Goal: Task Accomplishment & Management: Use online tool/utility

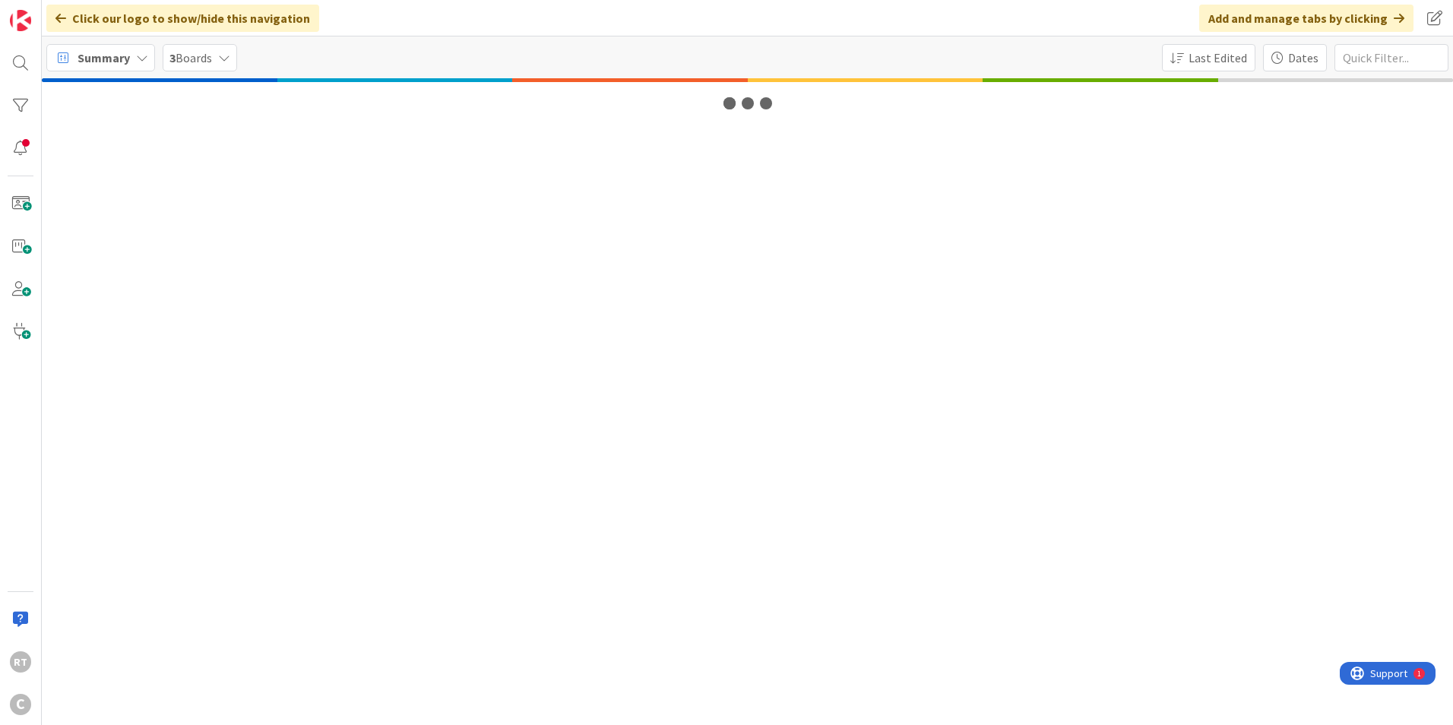
click at [120, 59] on span "Summary" at bounding box center [104, 58] width 52 height 18
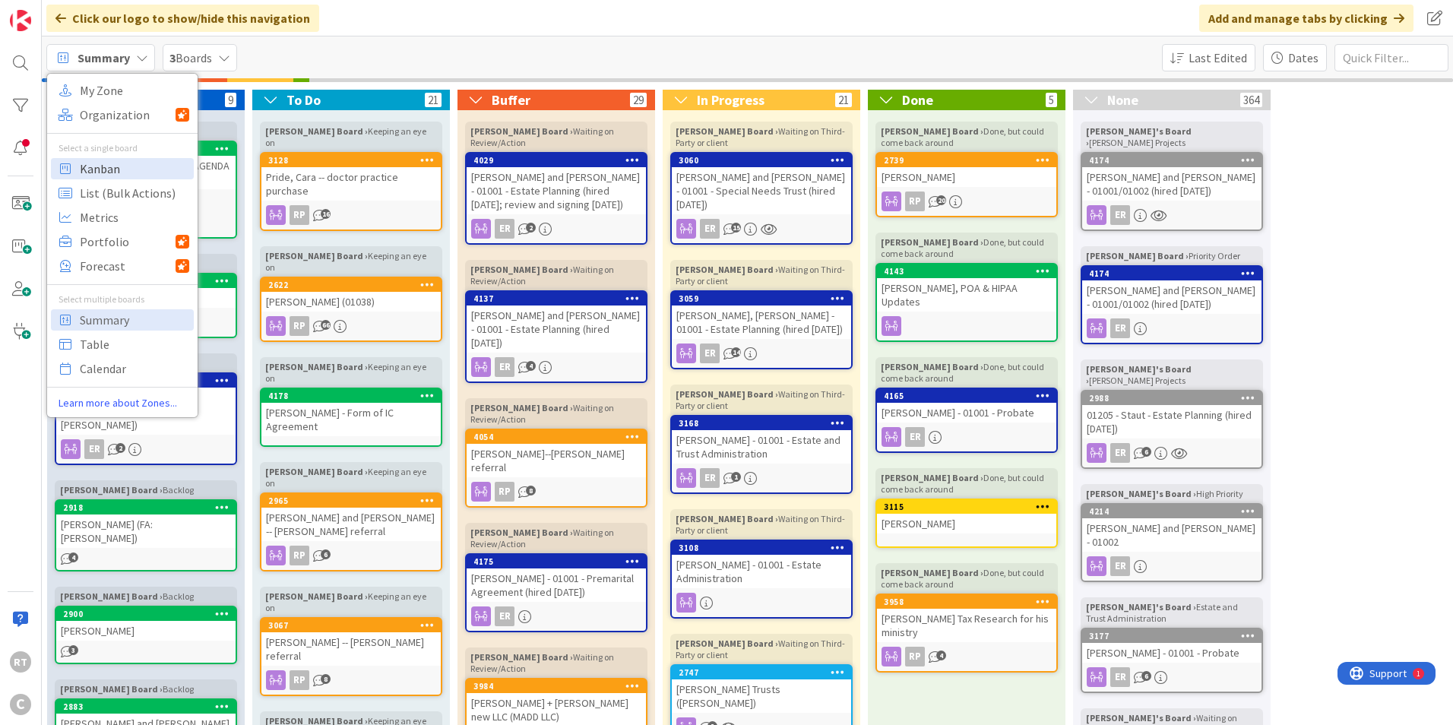
click at [96, 165] on span "Kanban" at bounding box center [134, 168] width 109 height 23
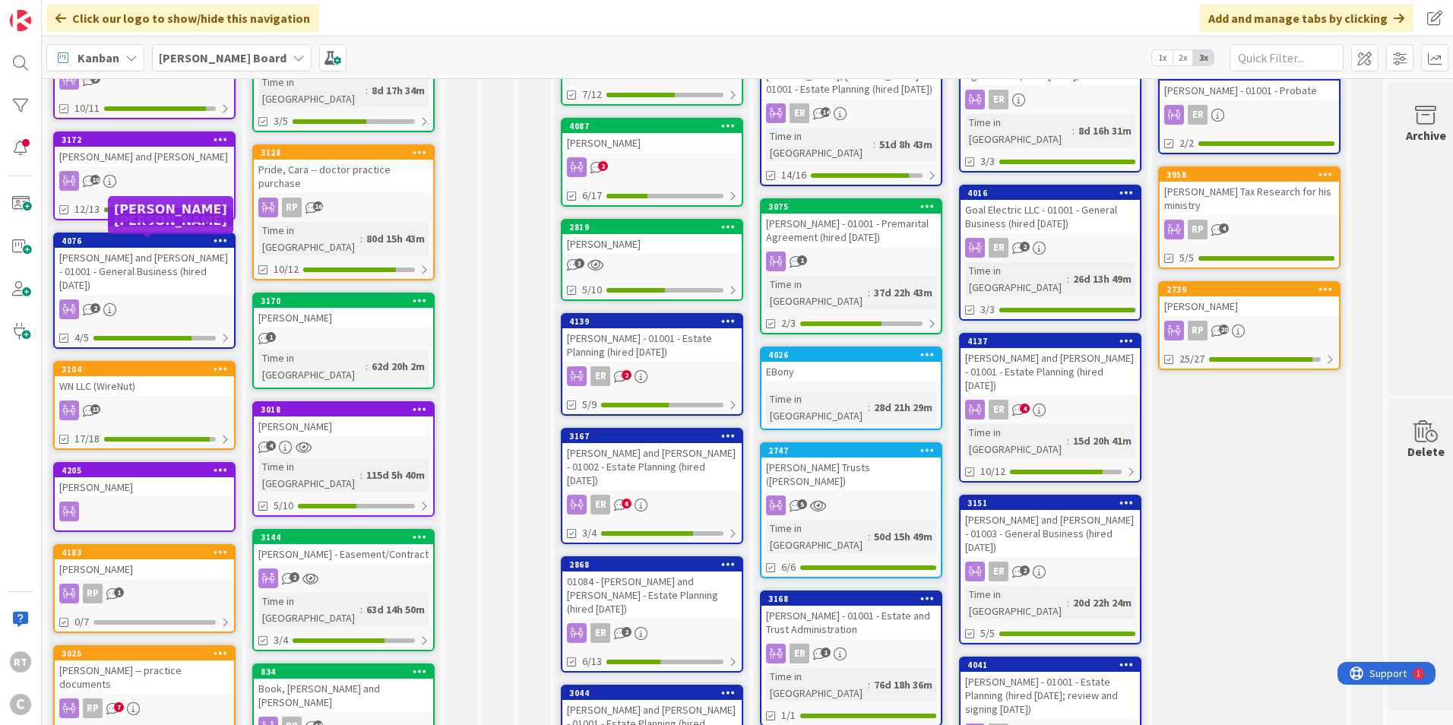
scroll to position [304, 0]
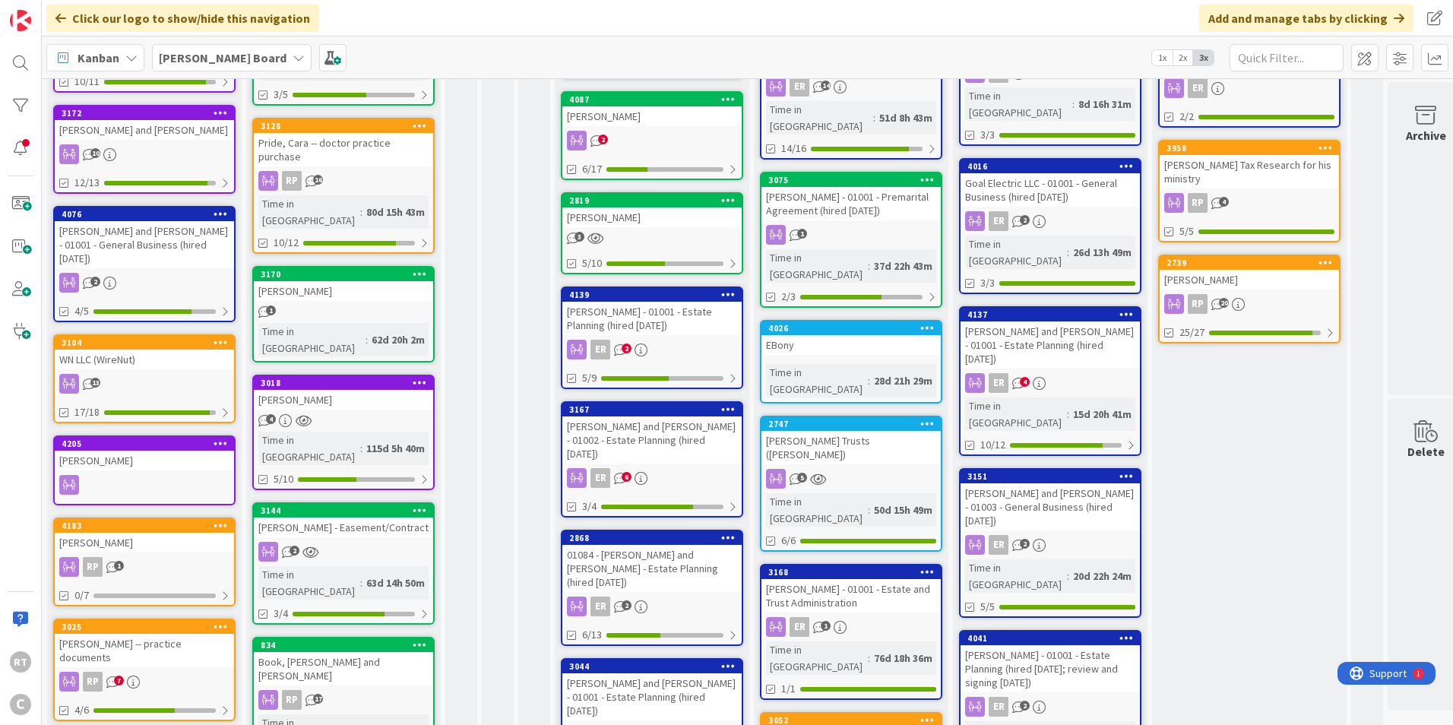
click at [121, 350] on div "WN LLC (WireNut)" at bounding box center [144, 360] width 179 height 20
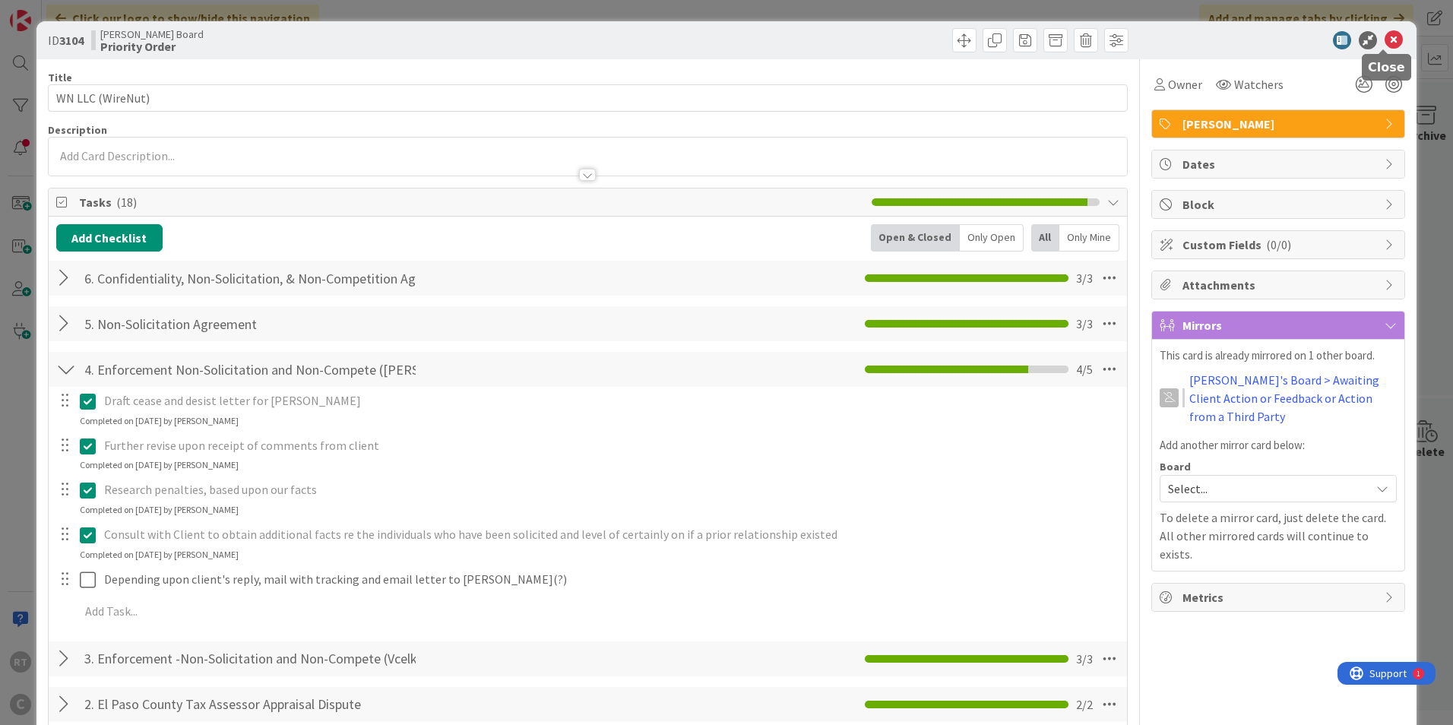
click at [1387, 39] on icon at bounding box center [1393, 40] width 18 height 18
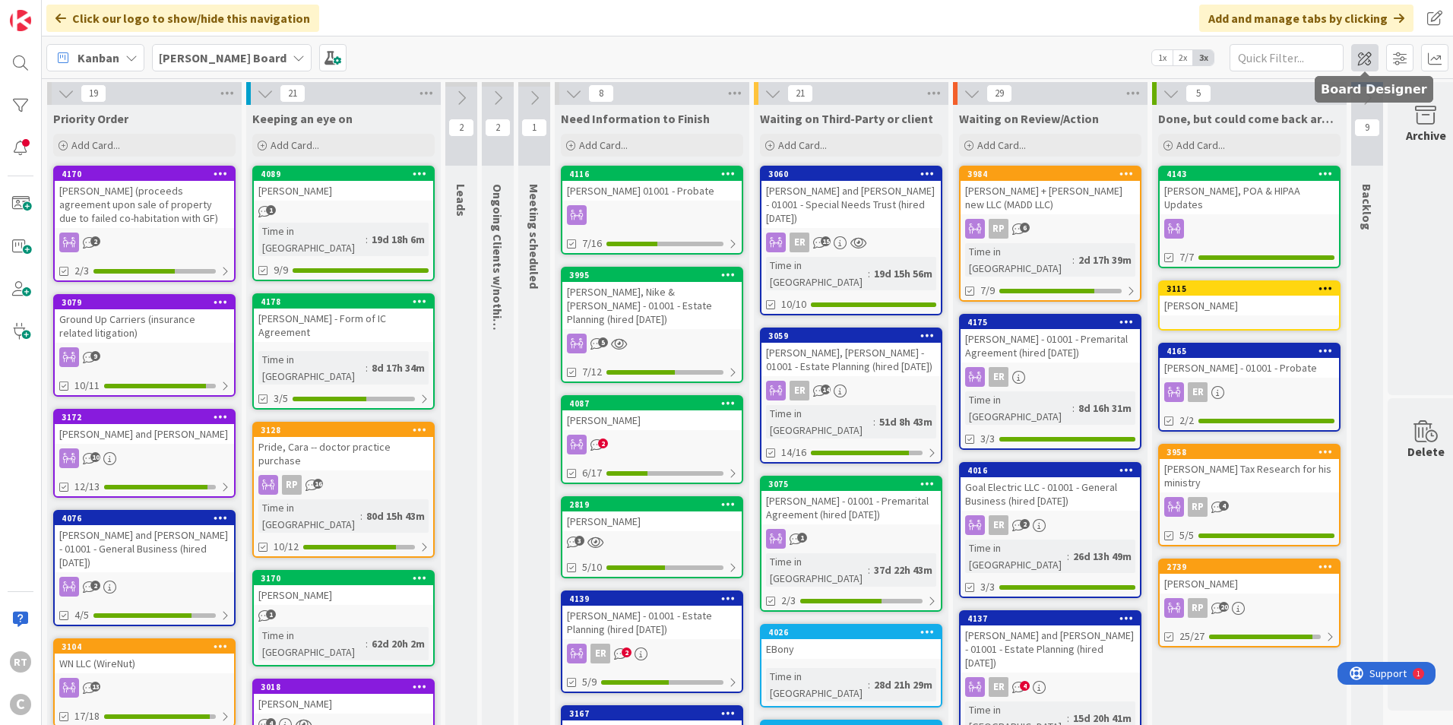
click at [1359, 64] on span at bounding box center [1364, 57] width 27 height 27
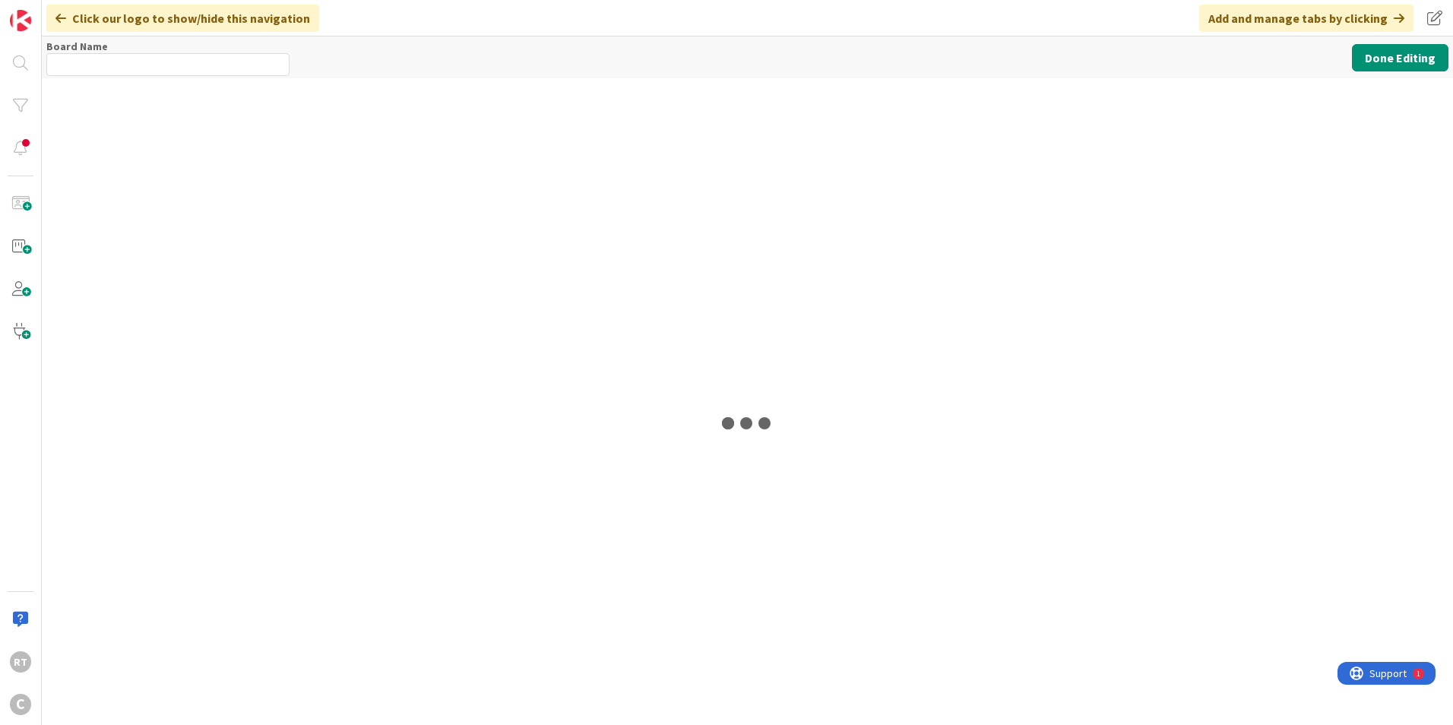
type input "Ryan's Board"
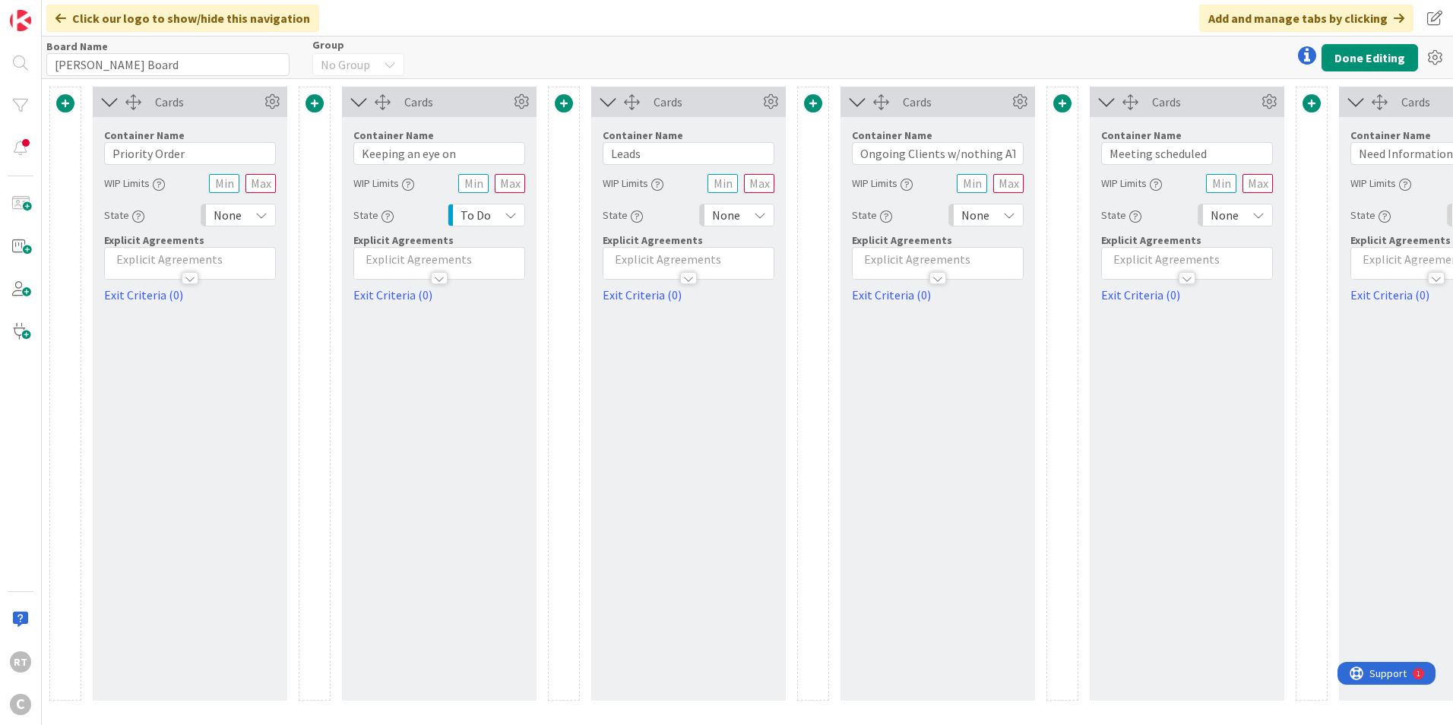
click at [320, 98] on span at bounding box center [314, 103] width 18 height 18
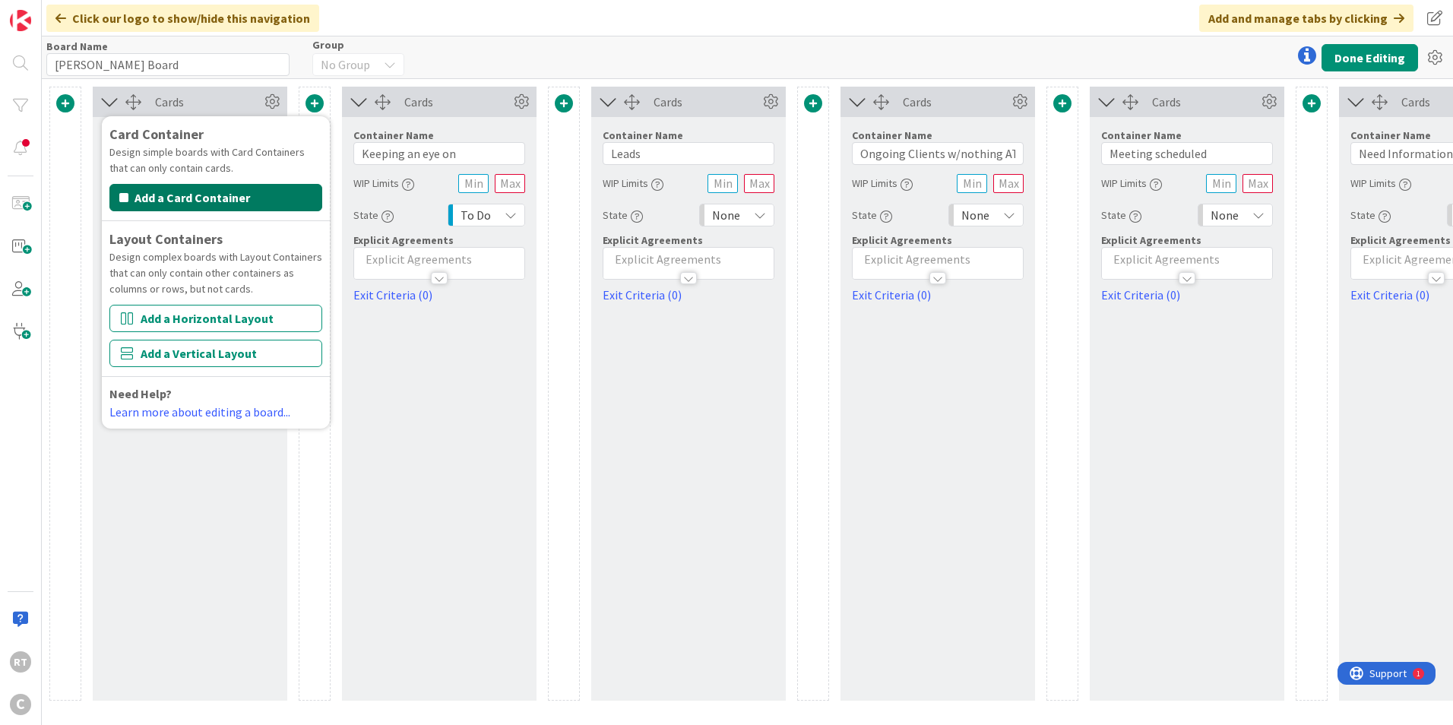
click at [264, 201] on button "Add a Card Container" at bounding box center [215, 197] width 213 height 27
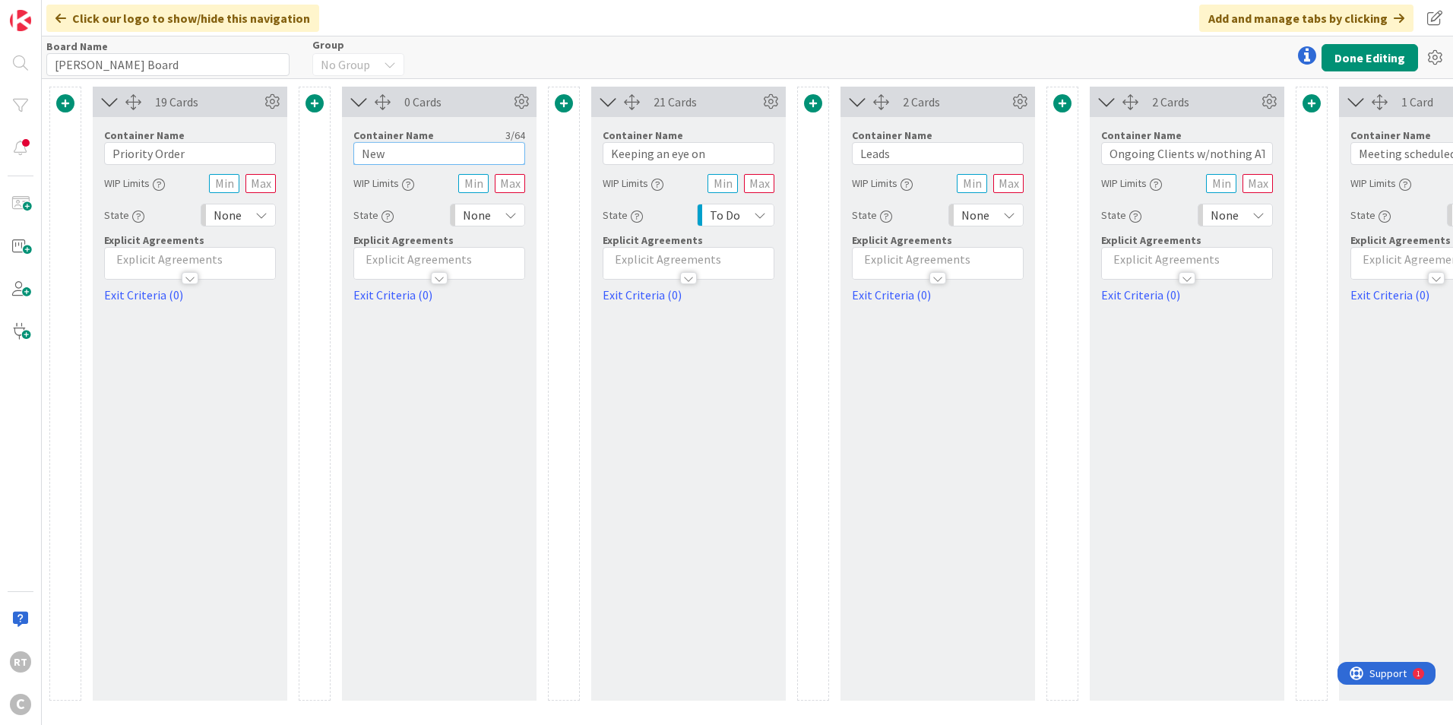
click at [391, 158] on input "New" at bounding box center [439, 153] width 172 height 23
type input "Serena Projects"
click at [1366, 59] on button "Done Editing" at bounding box center [1369, 57] width 96 height 27
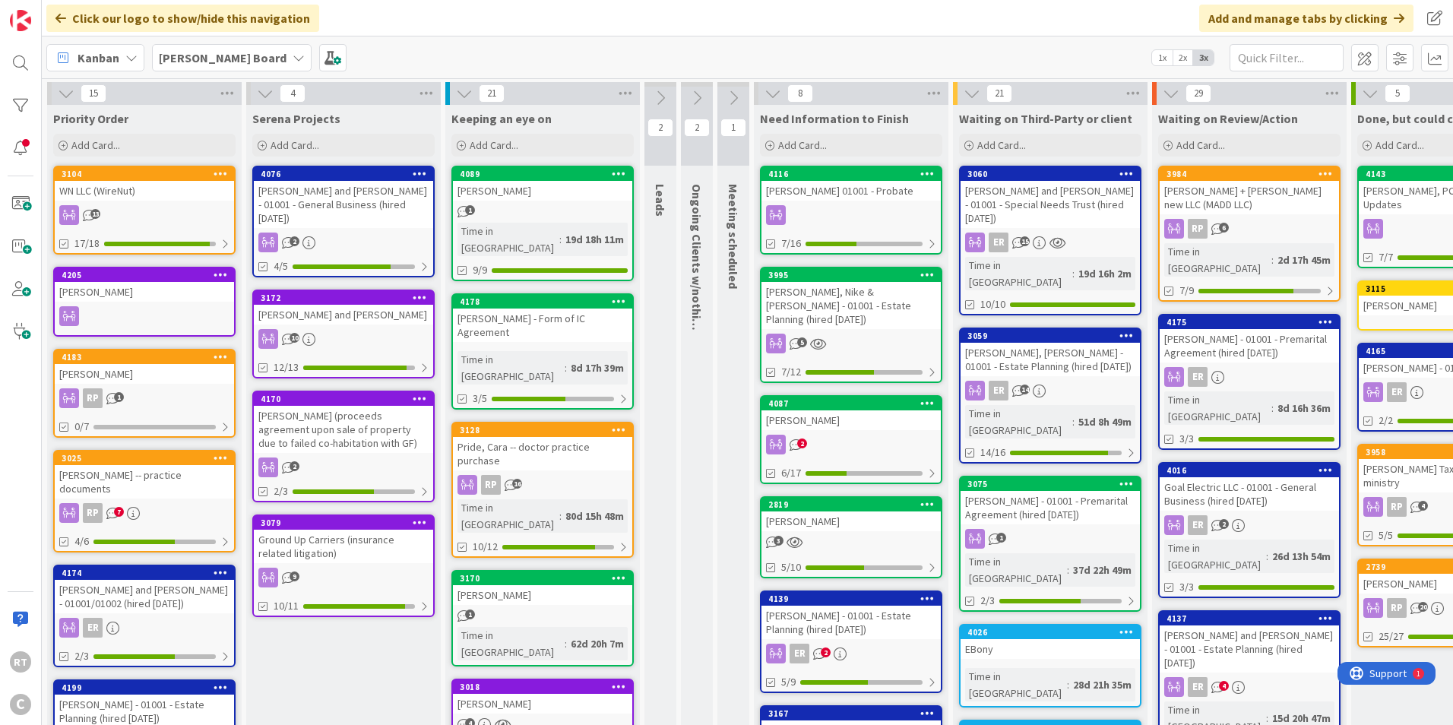
click at [156, 190] on div "WN LLC (WireNut)" at bounding box center [144, 191] width 179 height 20
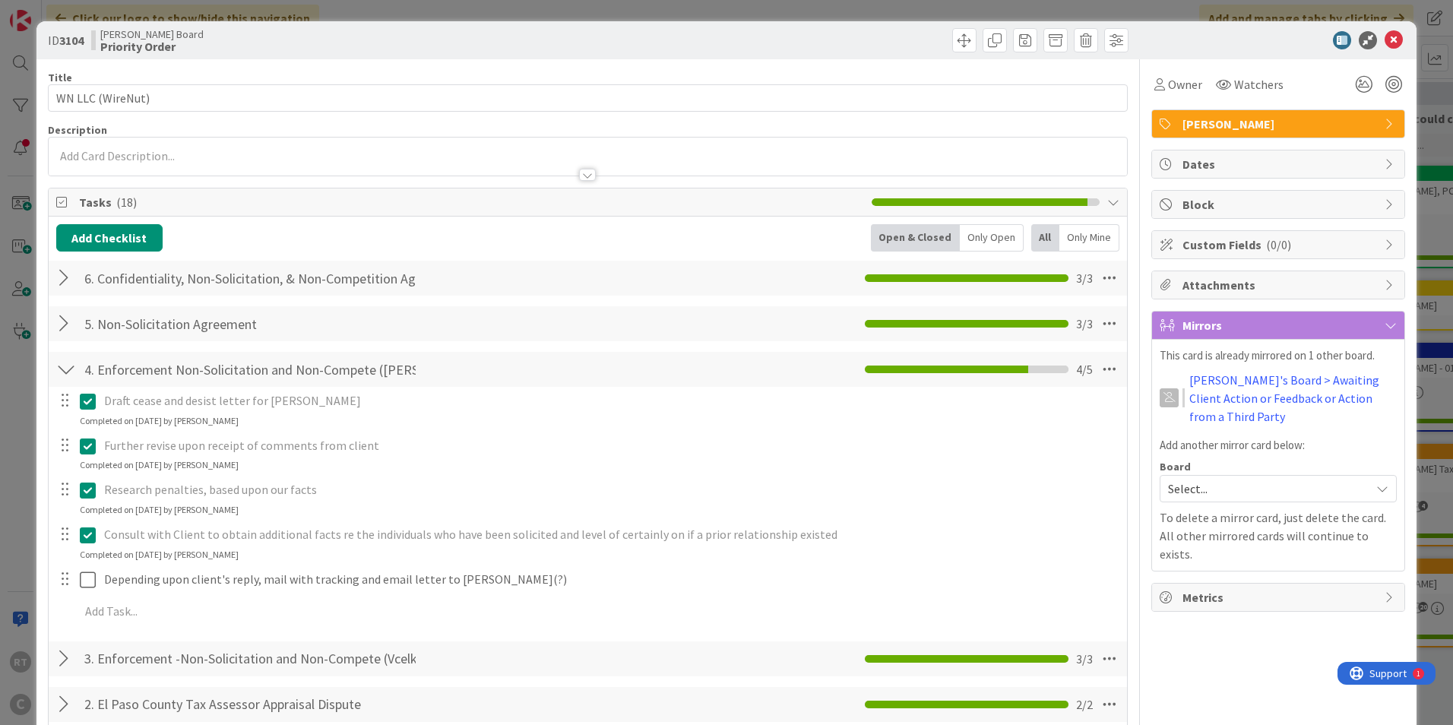
click at [1246, 120] on span "Richard" at bounding box center [1279, 124] width 195 height 18
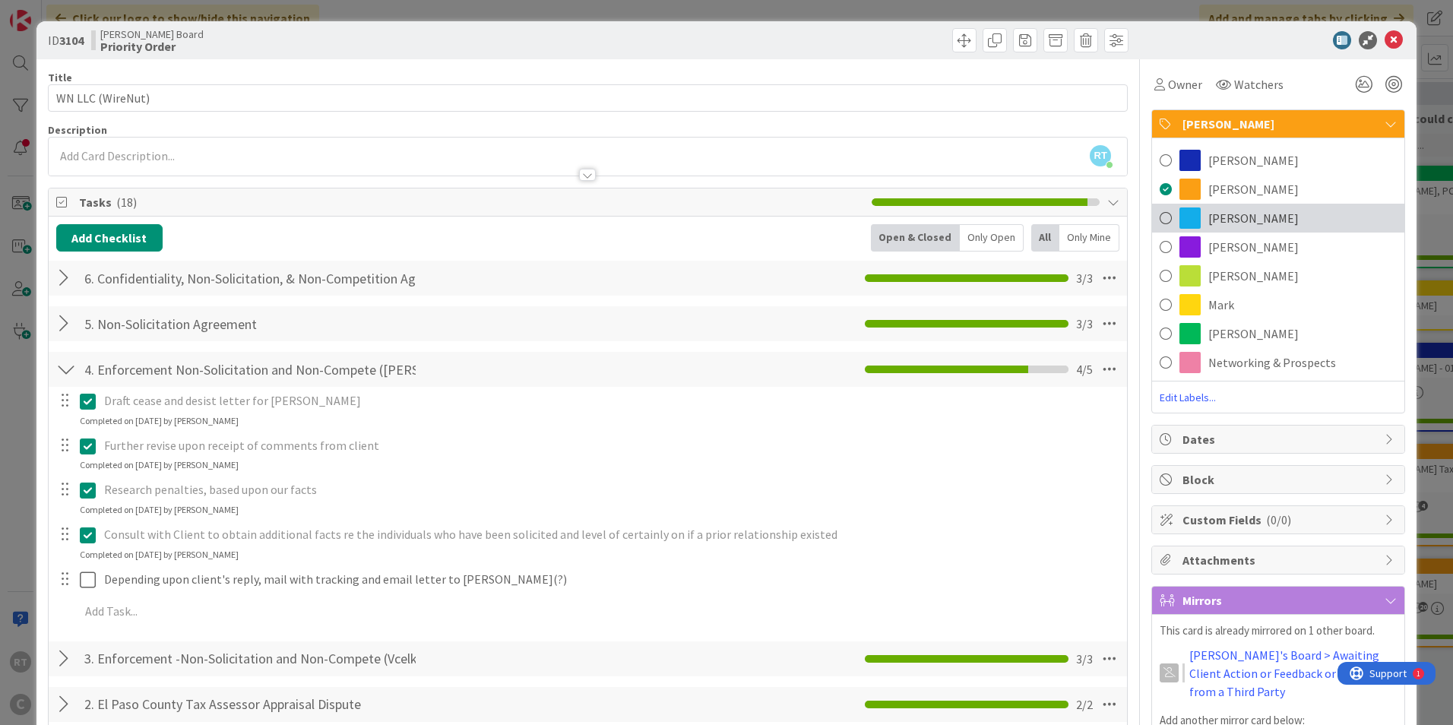
click at [1195, 217] on div "Mike" at bounding box center [1278, 218] width 252 height 29
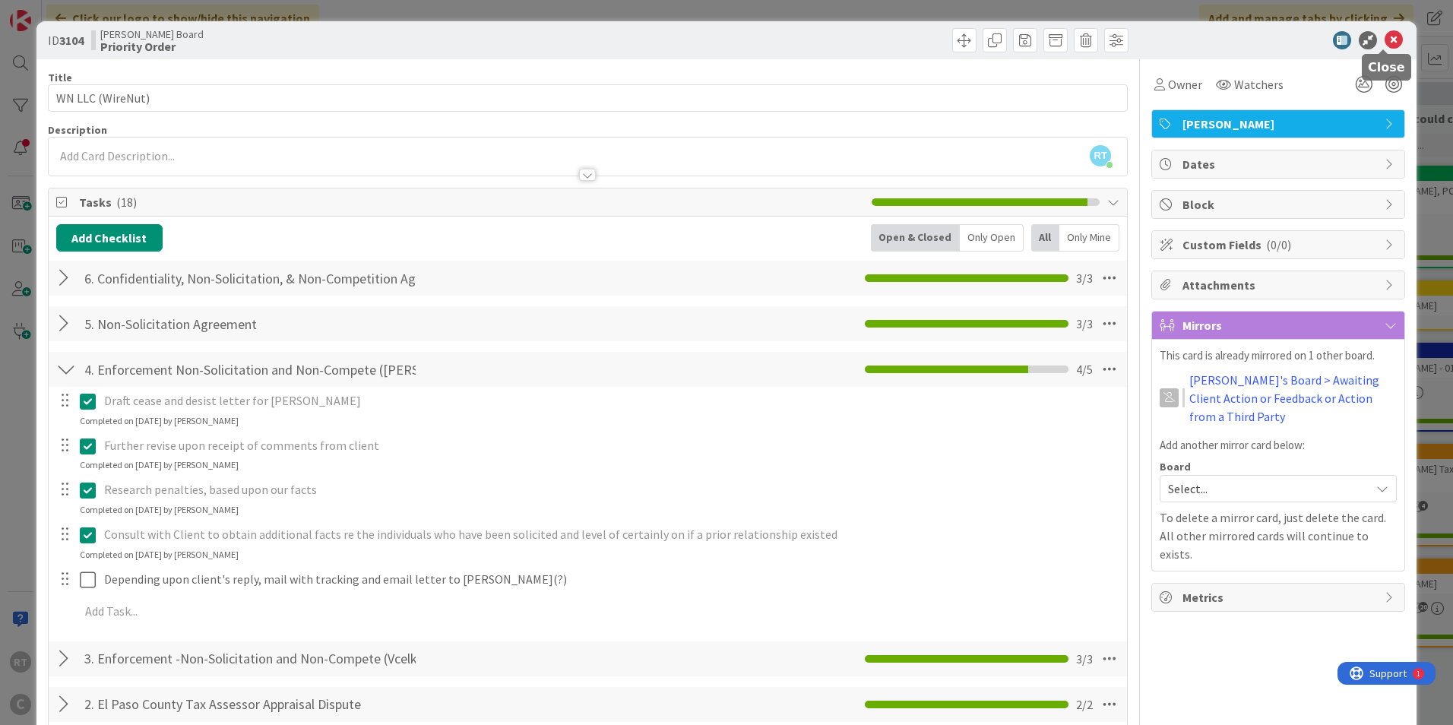
click at [1371, 40] on div at bounding box center [1270, 40] width 269 height 18
click at [1384, 42] on icon at bounding box center [1393, 40] width 18 height 18
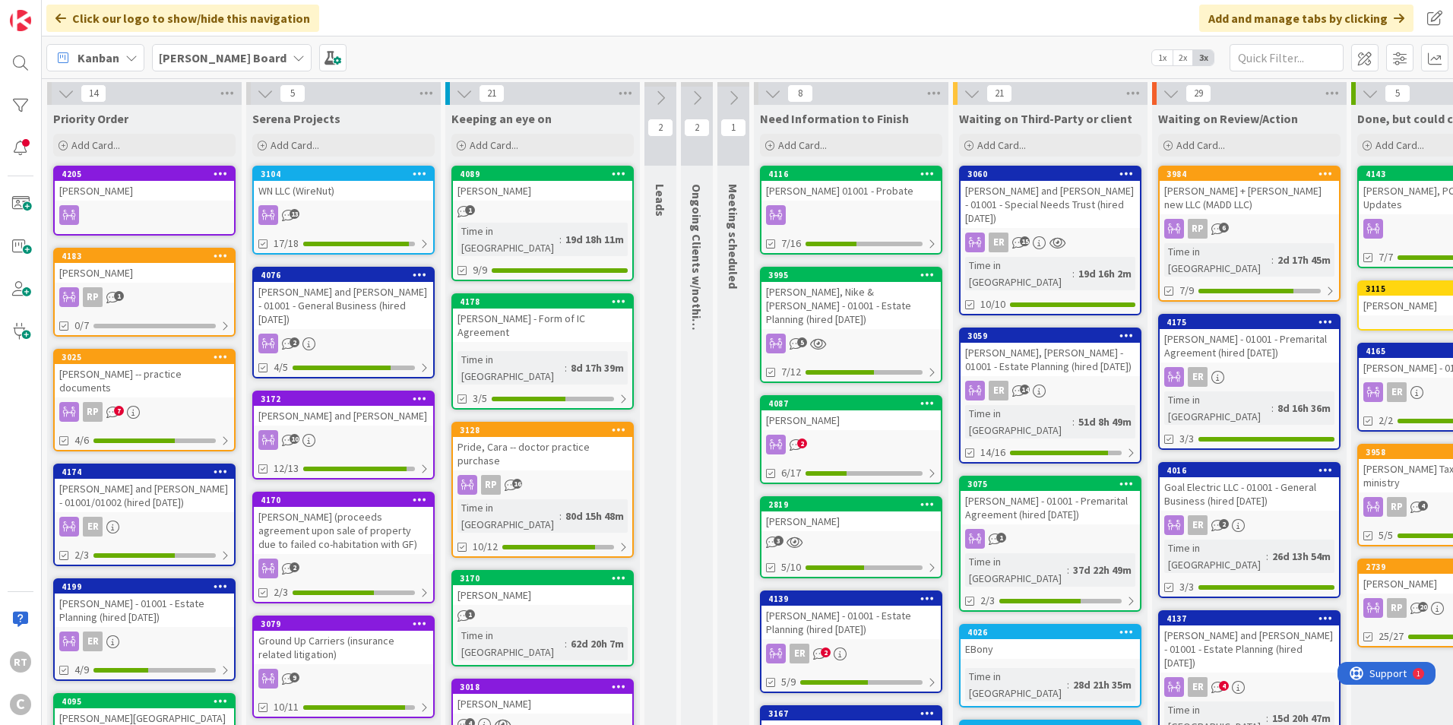
click at [262, 93] on icon at bounding box center [265, 93] width 17 height 17
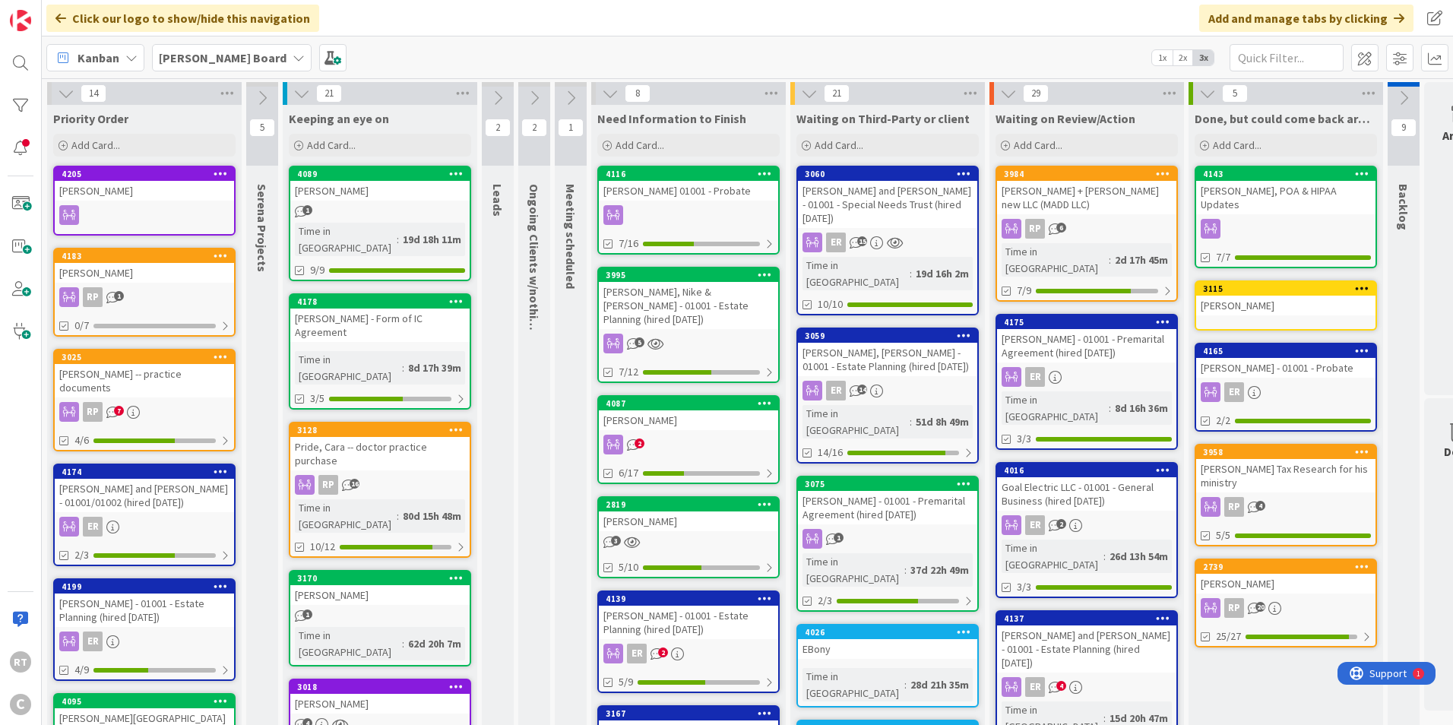
click at [140, 614] on div "Noble, Yvonne - 01001 - Estate Planning (hired 9.18.25)" at bounding box center [144, 609] width 179 height 33
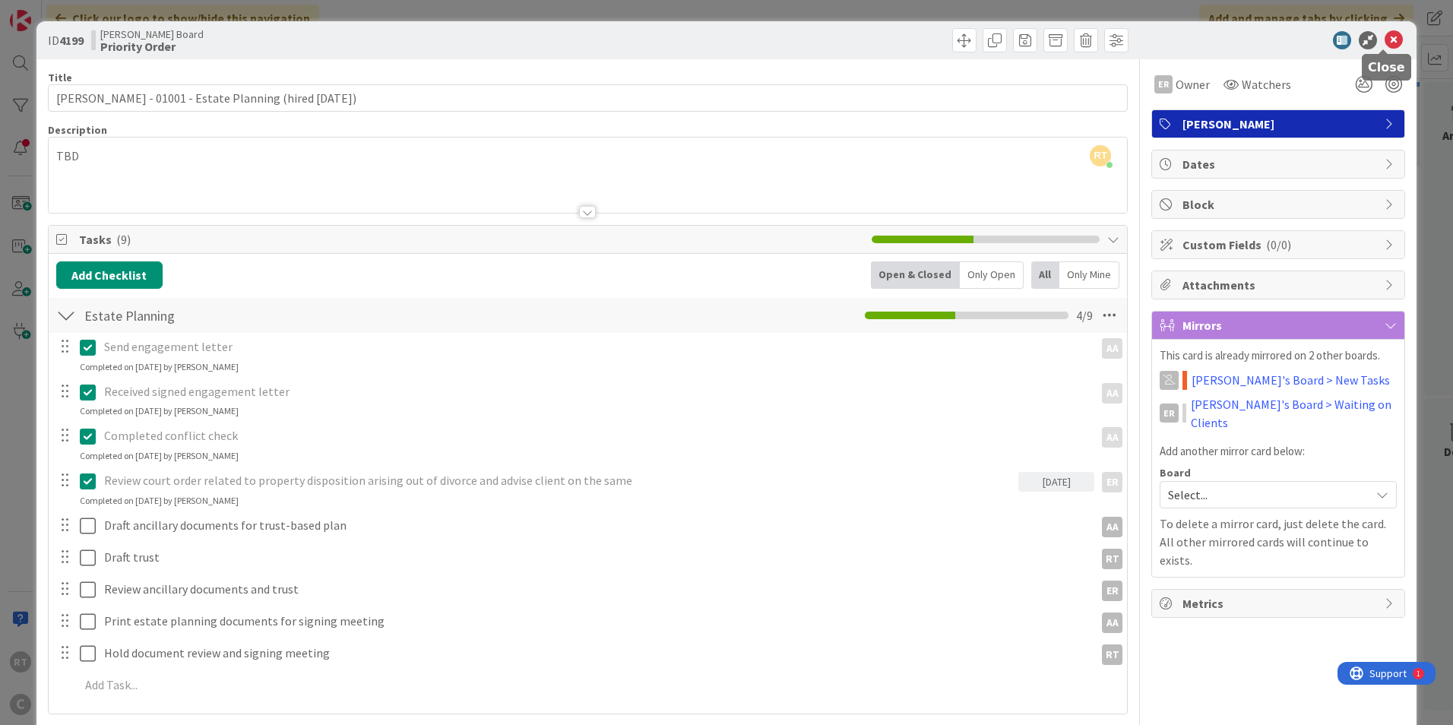
click at [1385, 40] on icon at bounding box center [1393, 40] width 18 height 18
